Goal: Task Accomplishment & Management: Use online tool/utility

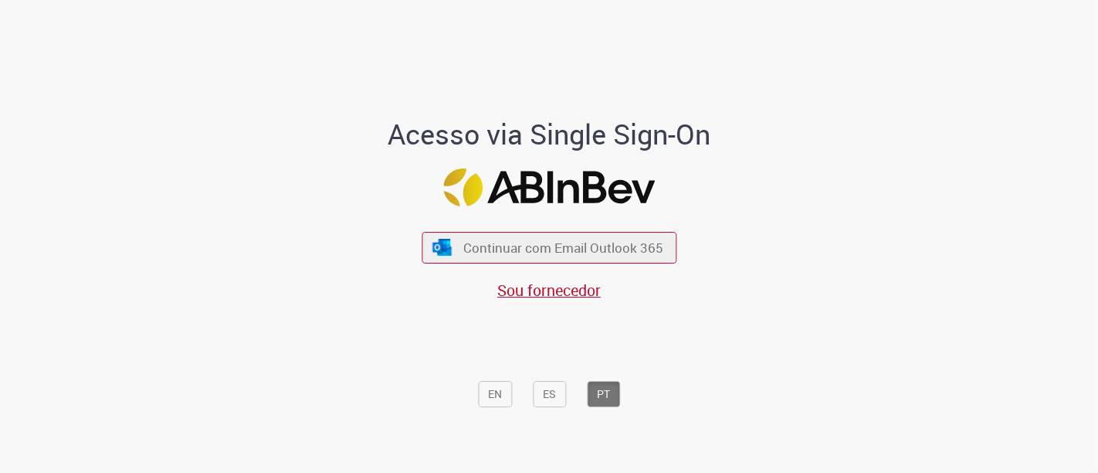
drag, startPoint x: 0, startPoint y: 0, endPoint x: 483, endPoint y: 135, distance: 501.2
click at [483, 135] on h1 "Acesso via Single Sign-On" at bounding box center [549, 134] width 429 height 31
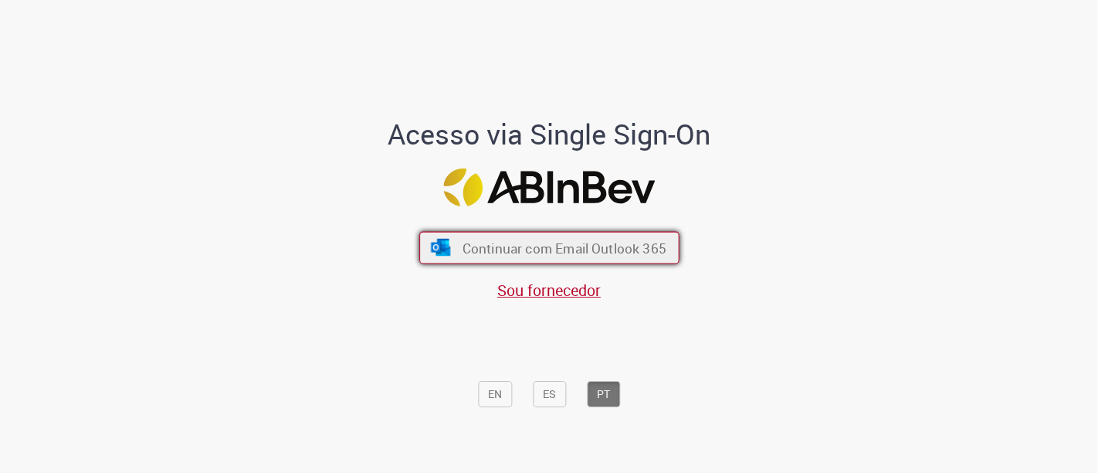
click at [498, 239] on span "Continuar com Email Outlook 365" at bounding box center [564, 248] width 204 height 18
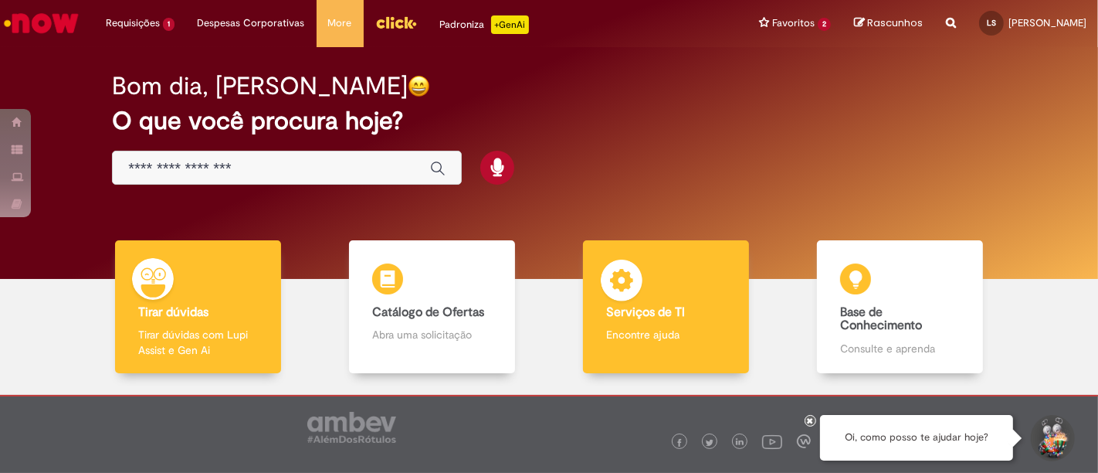
click at [699, 278] on div "Serviços de TI Serviços de TI Encontre ajuda" at bounding box center [665, 307] width 165 height 134
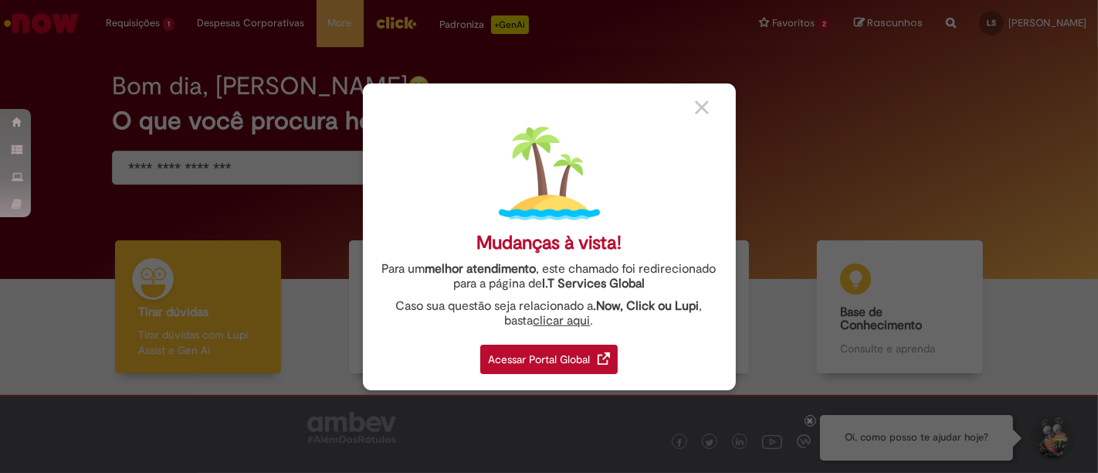
click at [591, 354] on div "Acessar Portal Global" at bounding box center [548, 358] width 137 height 29
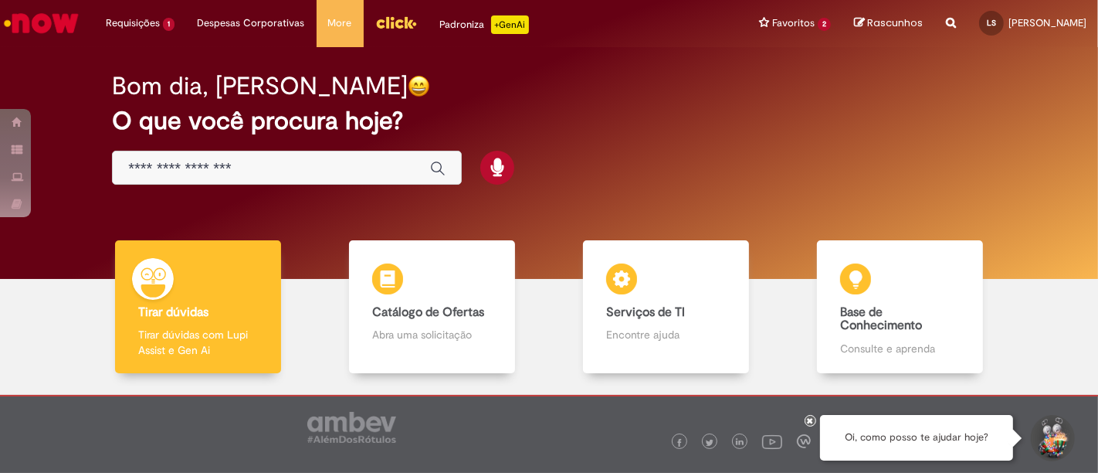
click at [405, 27] on img "Menu Cabeçalho" at bounding box center [396, 22] width 42 height 23
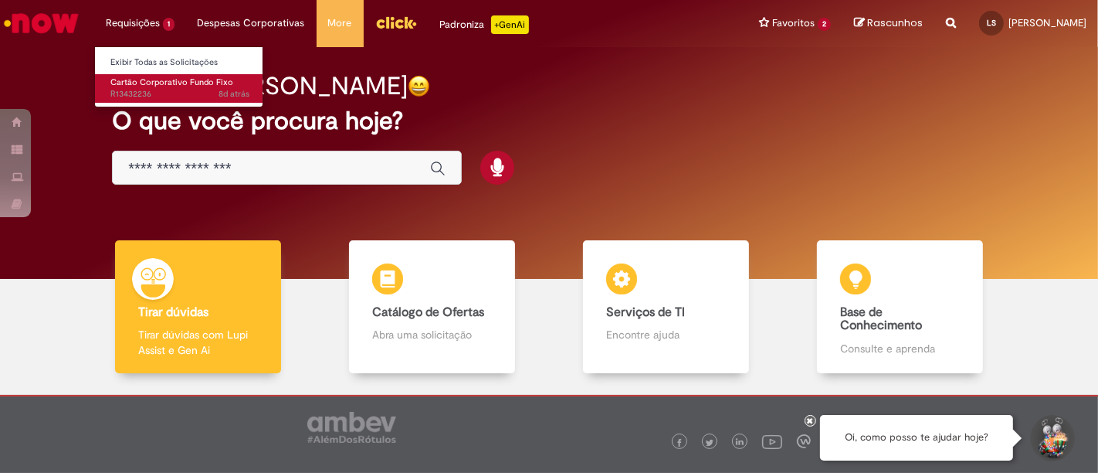
click at [161, 80] on span "Cartão Corporativo Fundo Fixo" at bounding box center [171, 82] width 123 height 12
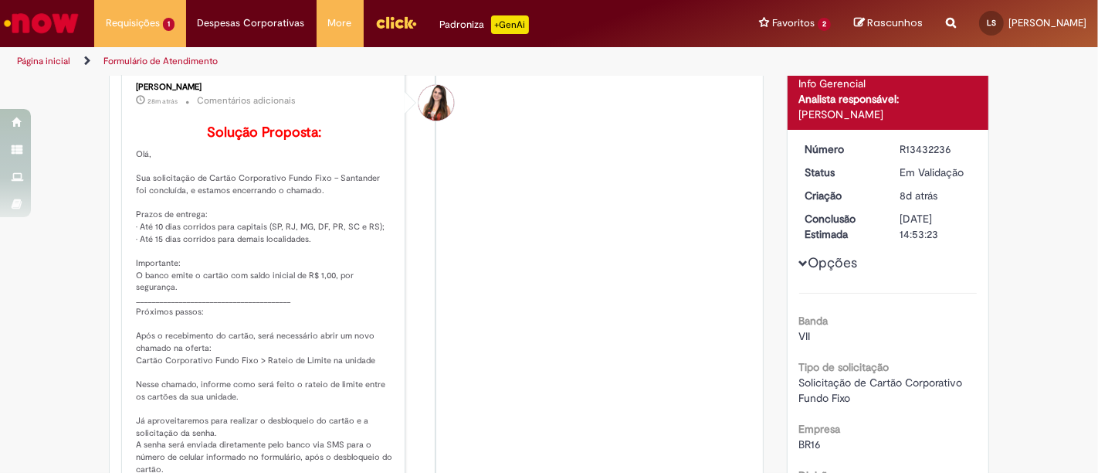
scroll to position [2, 0]
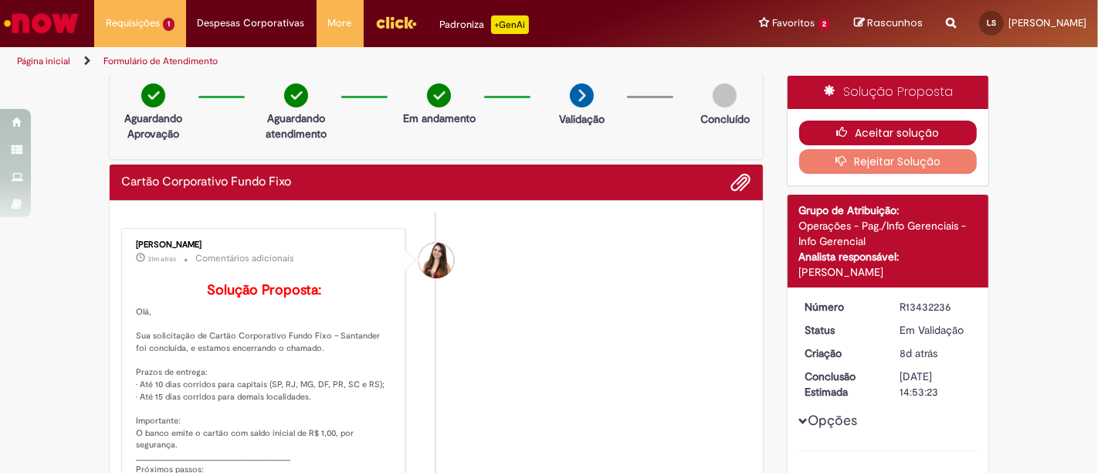
click at [849, 128] on button "Aceitar solução" at bounding box center [888, 132] width 178 height 25
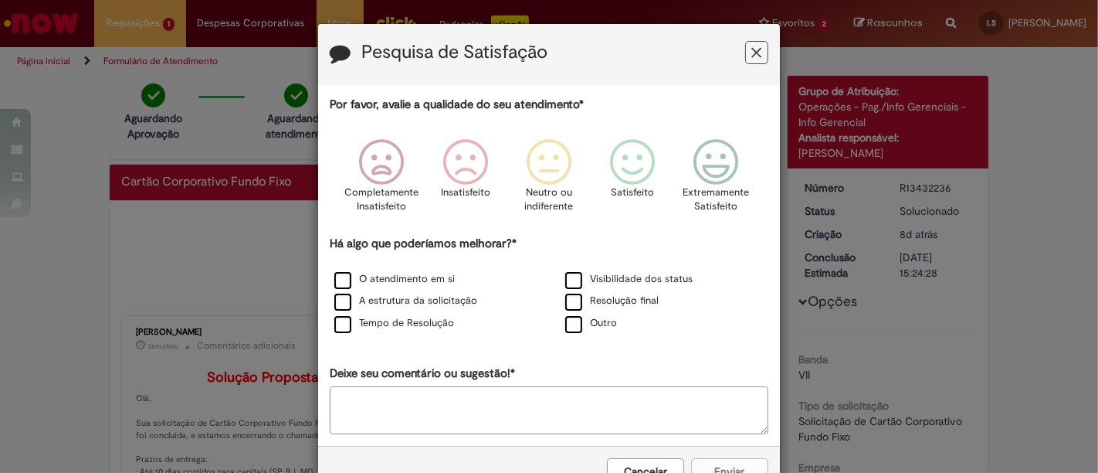
click at [745, 64] on h3 "Pesquisa de Satisfação" at bounding box center [549, 54] width 439 height 24
click at [752, 49] on icon "Feedback" at bounding box center [757, 53] width 10 height 16
